Goal: Task Accomplishment & Management: Use online tool/utility

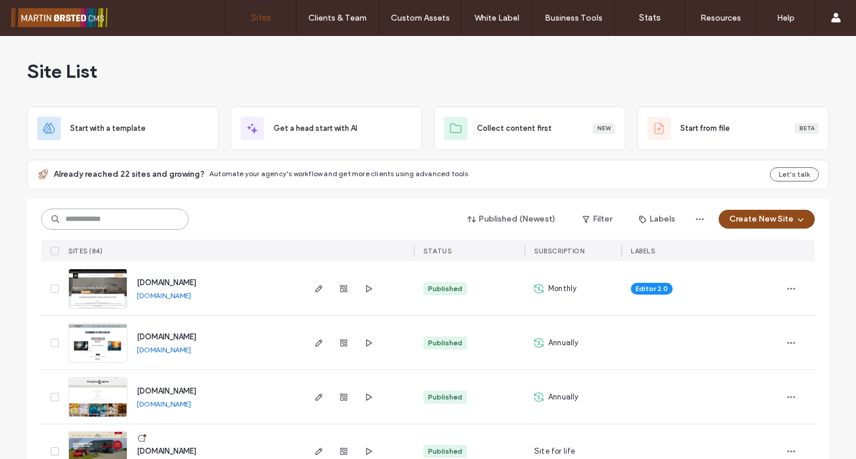
click at [131, 220] on input at bounding box center [114, 219] width 147 height 21
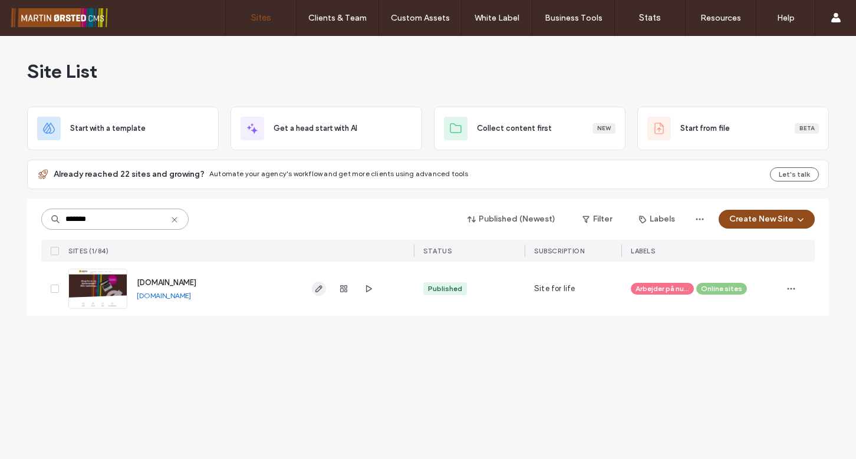
type input "*******"
click at [320, 288] on use "button" at bounding box center [318, 288] width 7 height 7
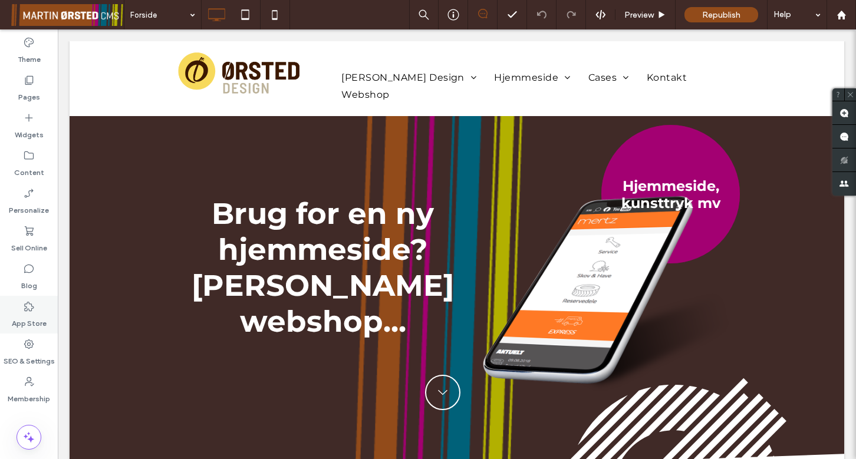
click at [29, 313] on label "App Store" at bounding box center [29, 320] width 35 height 17
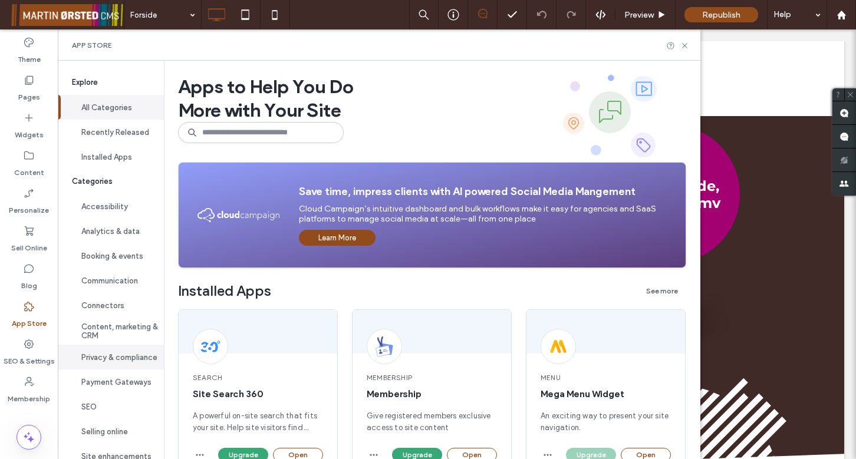
click at [101, 359] on button "Privacy & compliance" at bounding box center [111, 357] width 106 height 25
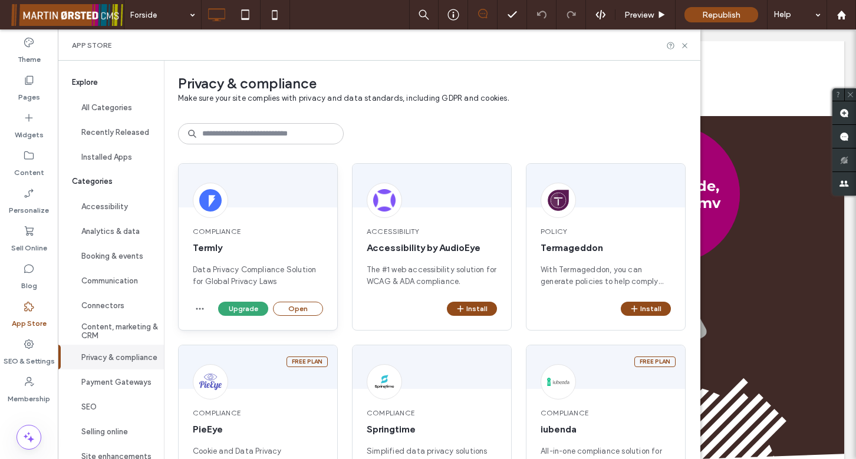
click at [213, 203] on img at bounding box center [210, 200] width 22 height 22
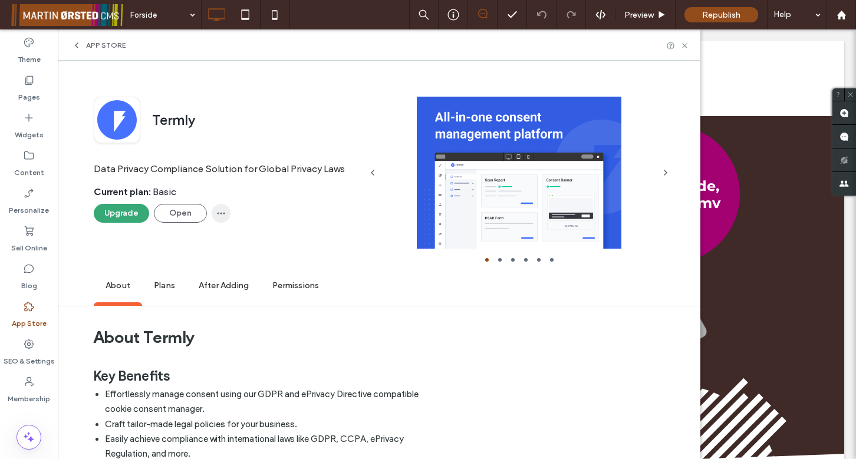
click at [223, 213] on use "button" at bounding box center [221, 213] width 8 height 2
click at [239, 243] on span "Remove" at bounding box center [249, 244] width 28 height 12
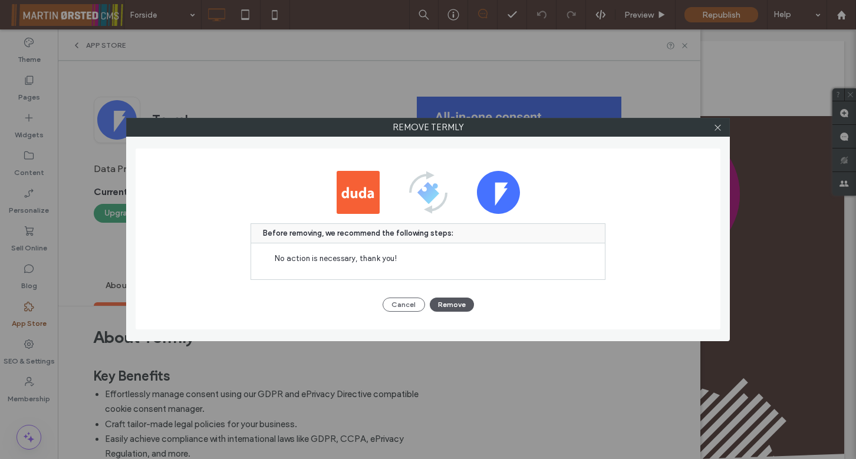
click at [448, 308] on button "Remove" at bounding box center [452, 305] width 44 height 14
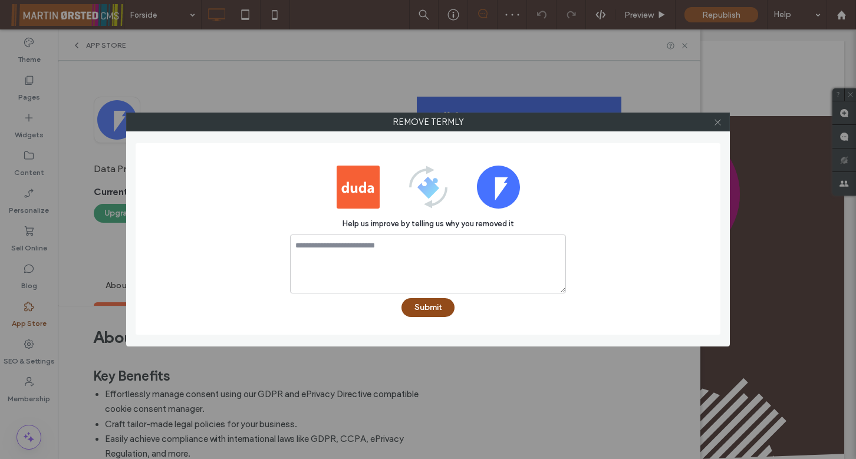
click at [715, 121] on icon at bounding box center [717, 122] width 9 height 9
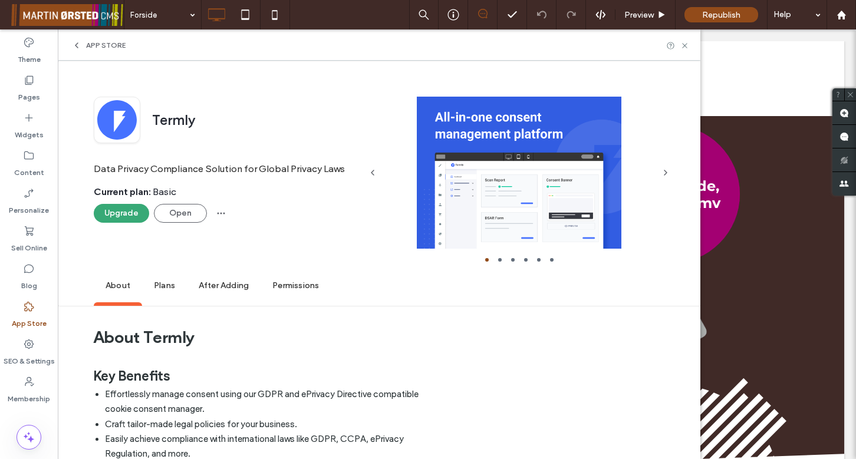
click at [28, 311] on icon at bounding box center [29, 307] width 12 height 12
click at [109, 45] on span "App Store" at bounding box center [105, 45] width 39 height 9
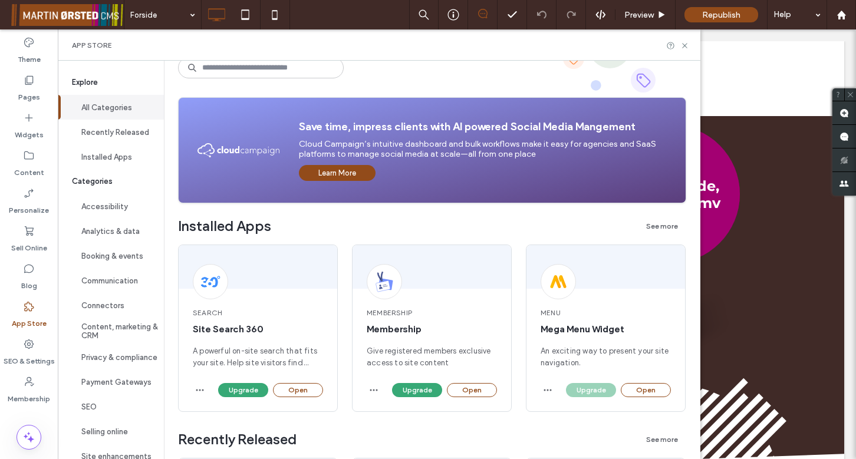
scroll to position [68, 0]
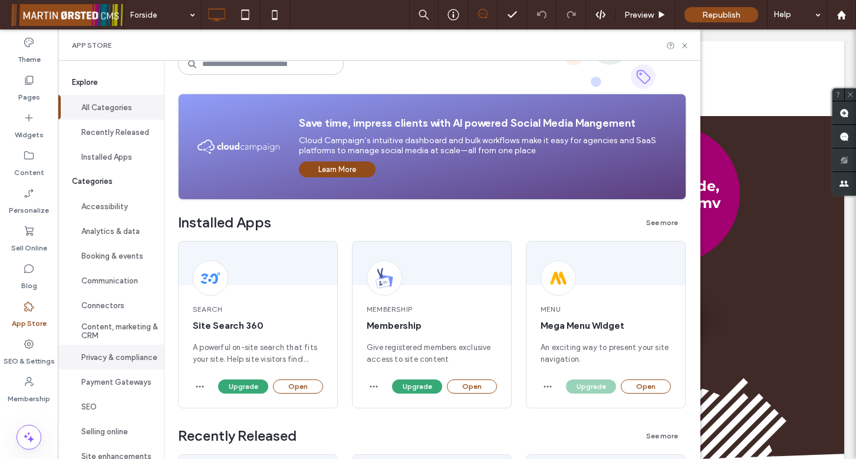
click at [91, 356] on button "Privacy & compliance" at bounding box center [111, 357] width 106 height 25
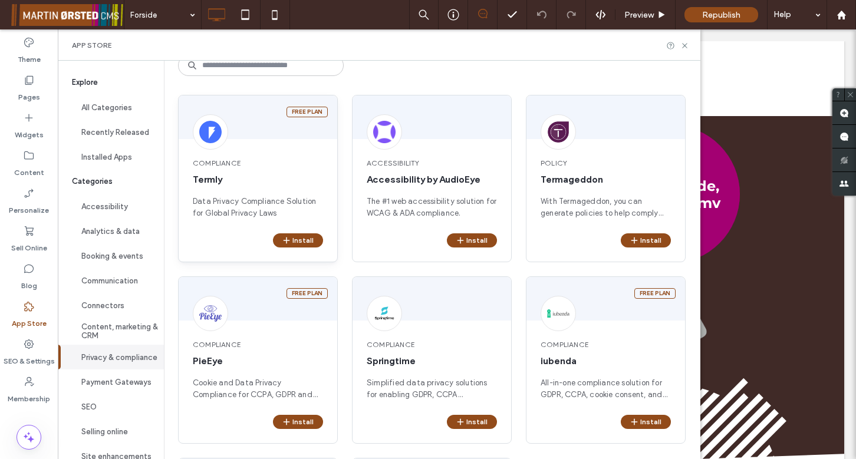
click at [247, 129] on div "Free plan" at bounding box center [258, 117] width 159 height 44
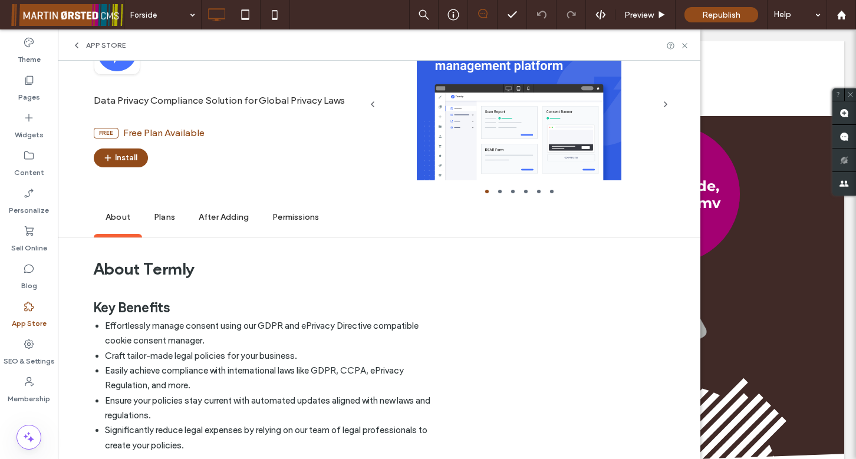
scroll to position [0, 0]
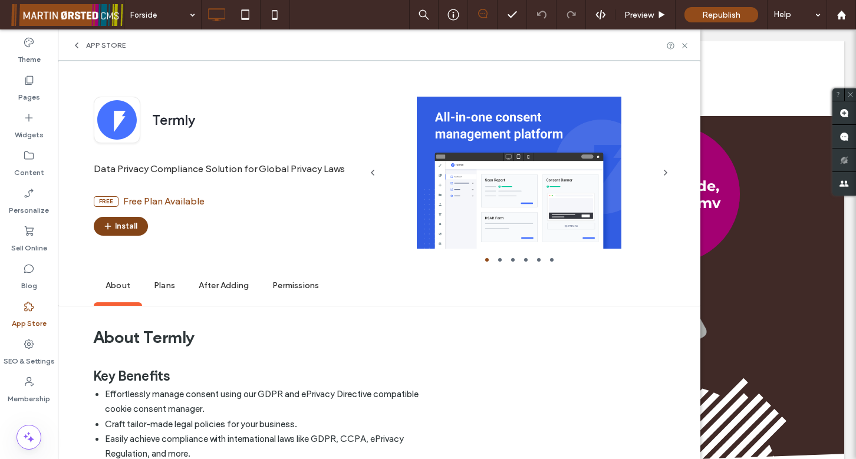
click at [118, 227] on button "Install" at bounding box center [121, 226] width 54 height 19
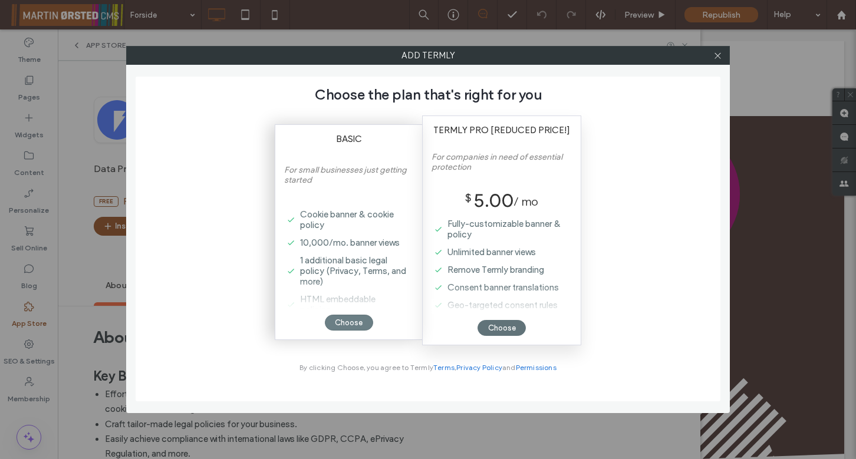
click at [348, 324] on div "Choose" at bounding box center [349, 323] width 48 height 16
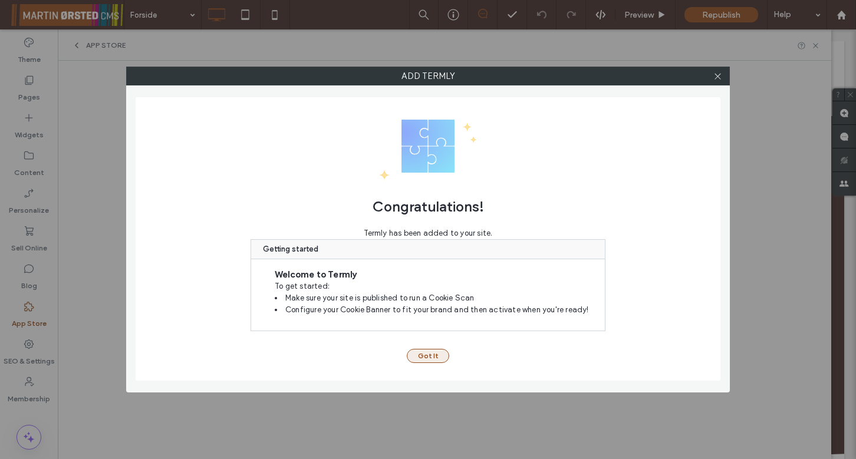
click at [426, 357] on button "Got It" at bounding box center [428, 356] width 42 height 14
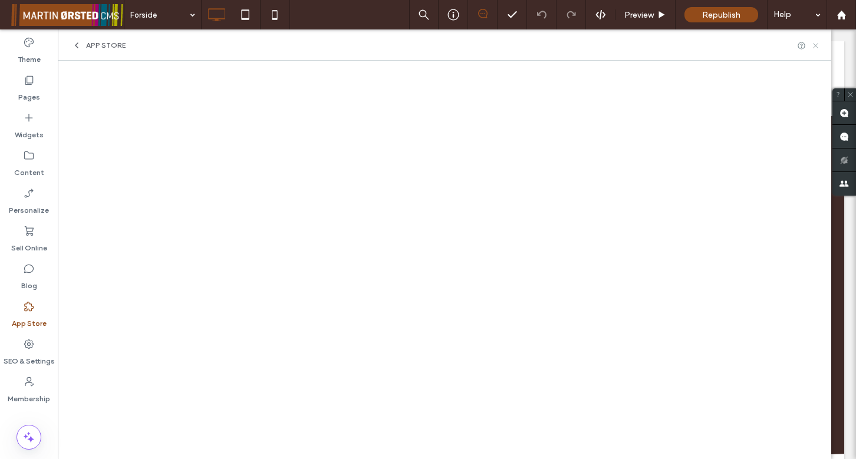
click at [819, 44] on icon at bounding box center [815, 45] width 9 height 9
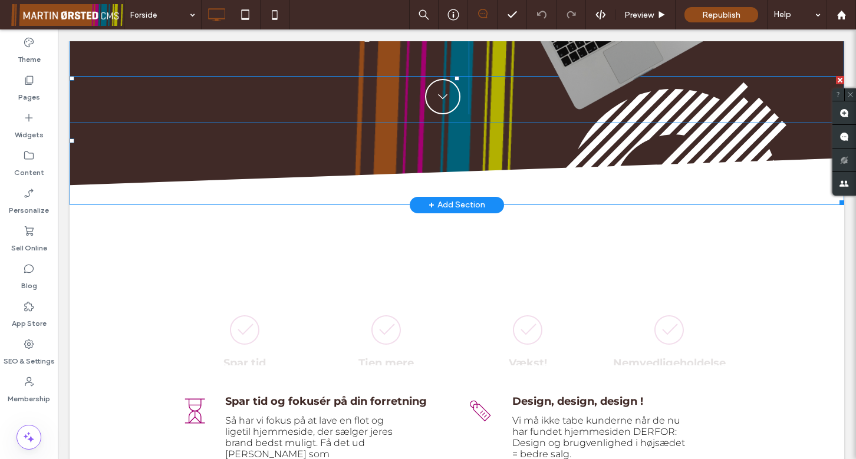
scroll to position [882, 0]
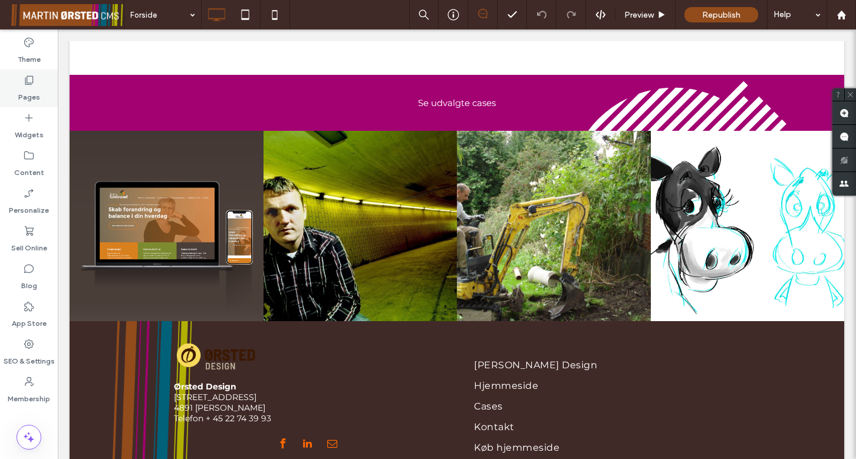
click at [25, 82] on use at bounding box center [29, 80] width 8 height 9
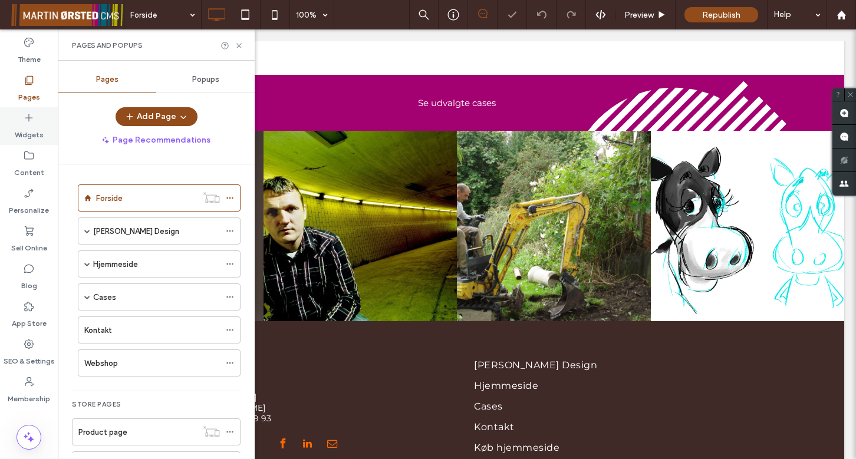
click at [29, 133] on label "Widgets" at bounding box center [29, 132] width 29 height 17
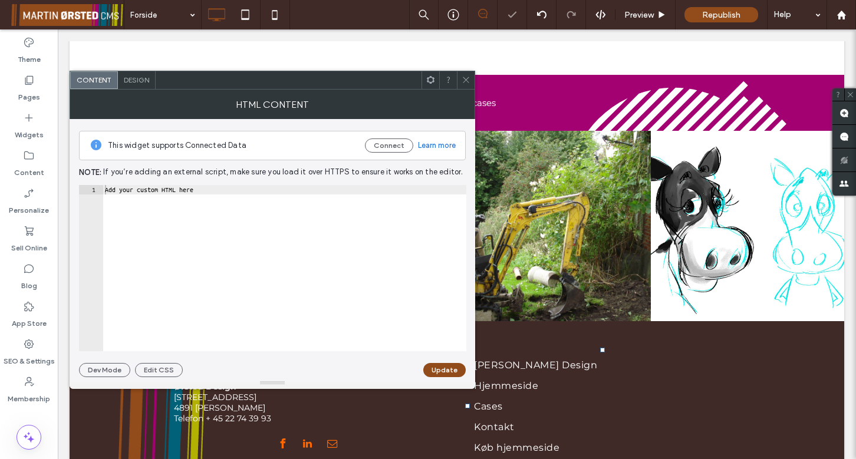
type textarea "**********"
click at [185, 186] on div "Add your custom HTML here" at bounding box center [285, 277] width 364 height 185
paste textarea "Cursor at row 1"
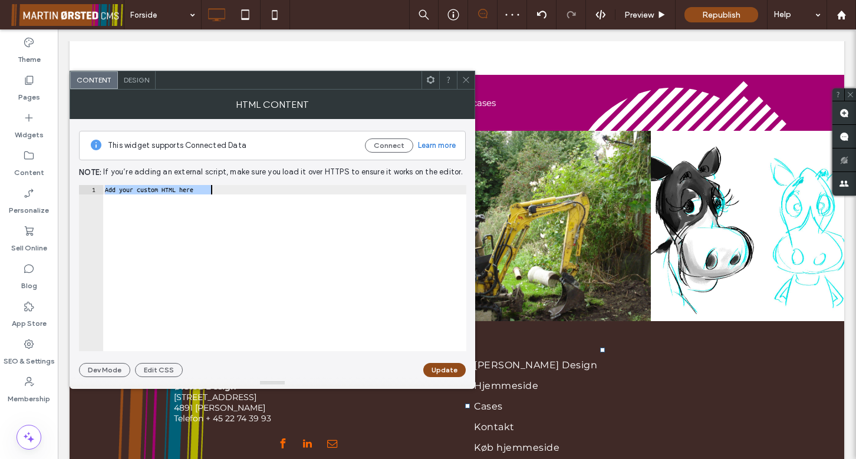
scroll to position [352, 0]
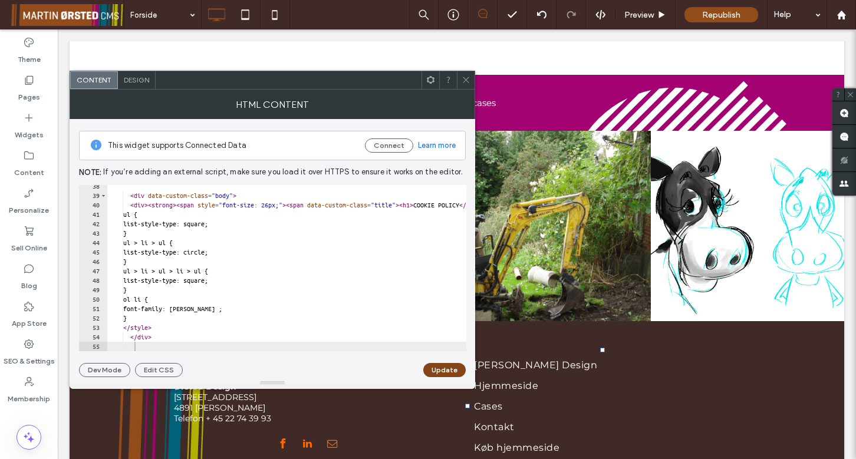
click at [441, 368] on button "Update" at bounding box center [444, 370] width 42 height 14
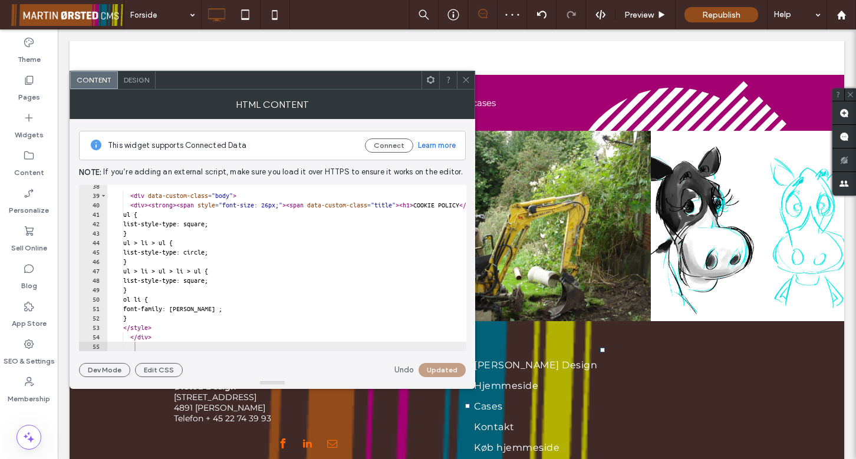
click at [464, 81] on use at bounding box center [466, 80] width 6 height 6
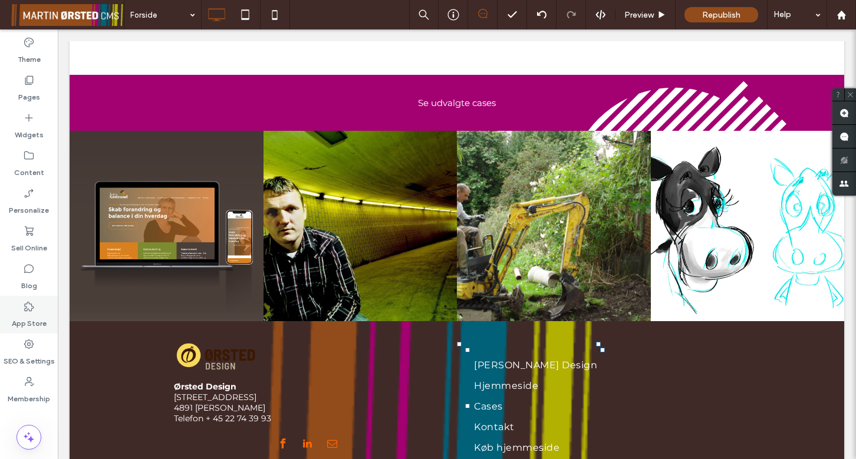
click at [30, 309] on icon at bounding box center [29, 307] width 12 height 12
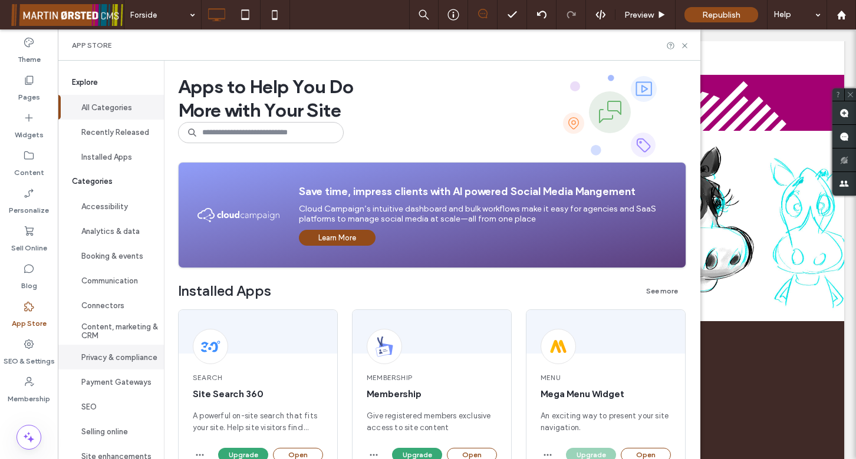
click at [114, 360] on button "Privacy & compliance" at bounding box center [111, 357] width 106 height 25
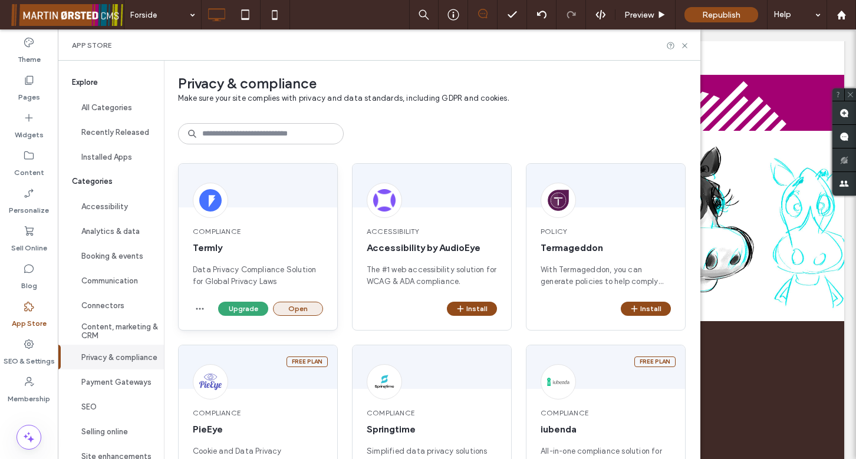
click at [295, 309] on button "Open" at bounding box center [298, 309] width 50 height 14
